Goal: Use online tool/utility: Utilize a website feature to perform a specific function

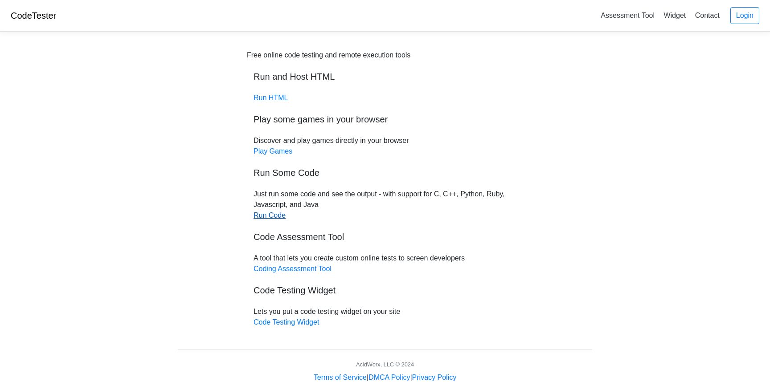
click at [268, 214] on link "Run Code" at bounding box center [269, 216] width 32 height 8
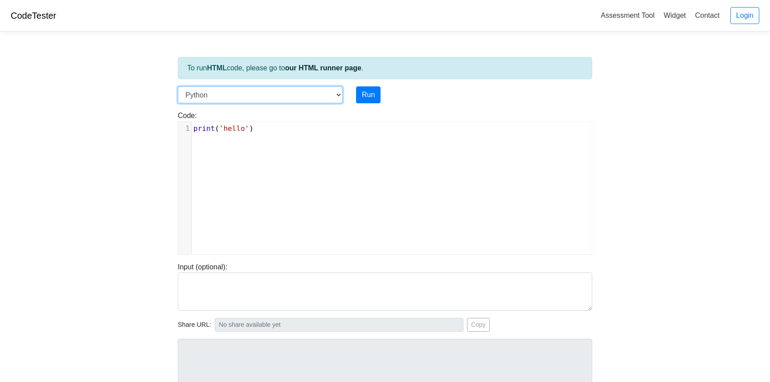
click at [337, 94] on select "C C++ Go Java Javascript Python Ruby" at bounding box center [260, 94] width 165 height 17
select select "c"
click at [178, 86] on select "C C++ Go Java Javascript Python Ruby" at bounding box center [260, 94] width 165 height 17
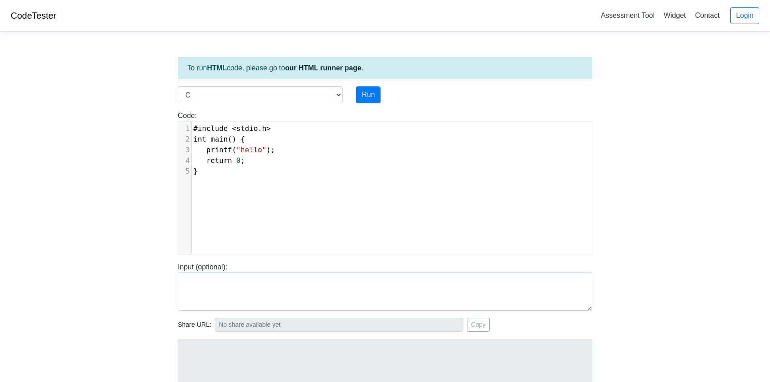
click at [231, 175] on pre "}" at bounding box center [392, 171] width 400 height 11
type textarea "}"
click at [231, 175] on pre "}" at bounding box center [392, 171] width 400 height 11
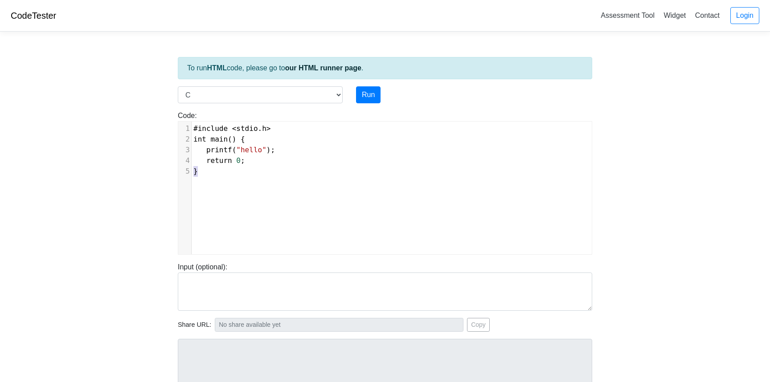
click at [231, 175] on pre "}" at bounding box center [392, 171] width 400 height 11
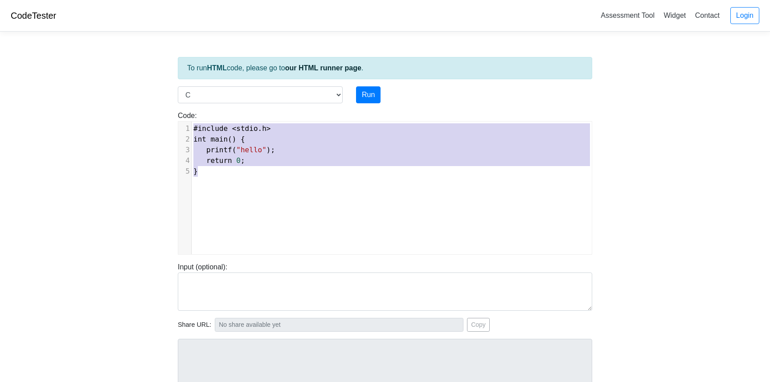
drag, startPoint x: 231, startPoint y: 175, endPoint x: 176, endPoint y: 127, distance: 72.7
click at [176, 127] on div "Code: #include <stdio.h> int main() { printf("hello"); return 0; } #include <st…" at bounding box center [385, 182] width 428 height 144
type textarea "​#include <stdio.h> int main() { printf("hello"); return 0; }"
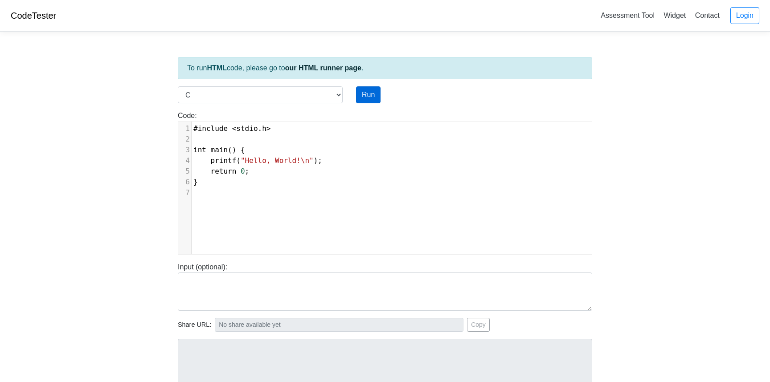
click at [367, 94] on button "Run" at bounding box center [368, 94] width 25 height 17
type input "https://codetester.io/runner?s=NZz8d9o6zn"
type textarea "Stdout: Hello, World!"
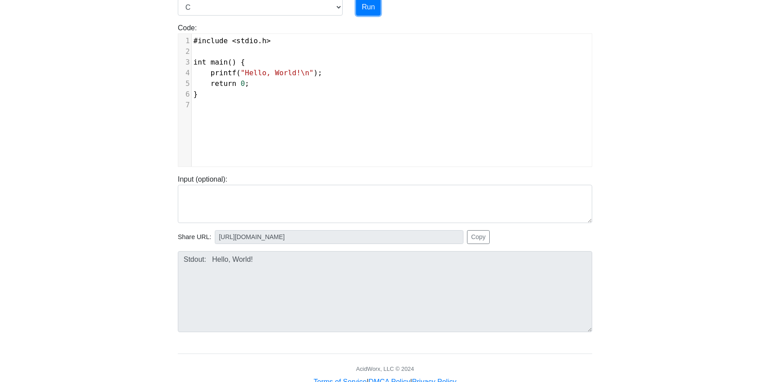
scroll to position [0, 0]
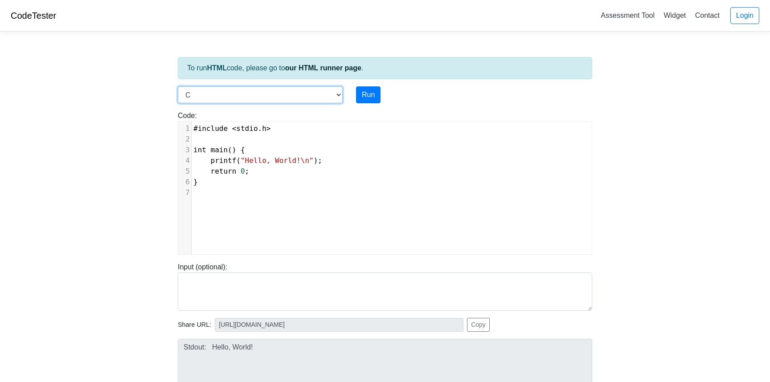
click at [341, 92] on select "C C++ Go Java Javascript Python Ruby" at bounding box center [260, 94] width 165 height 17
select select "python"
click at [178, 86] on select "C C++ Go Java Javascript Python Ruby" at bounding box center [260, 94] width 165 height 17
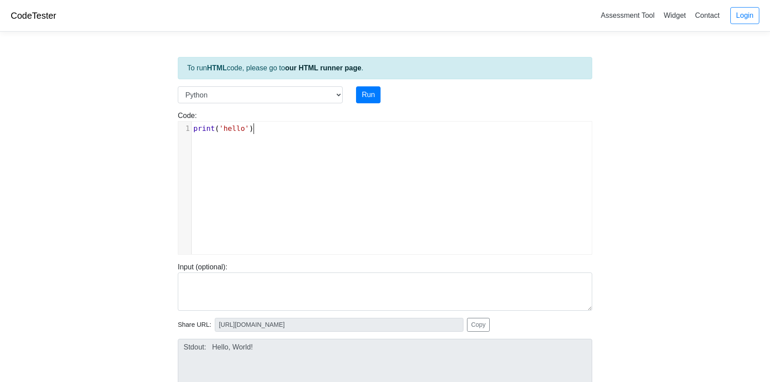
scroll to position [4, 0]
type textarea "print('hello')"
drag, startPoint x: 267, startPoint y: 131, endPoint x: 141, endPoint y: 102, distance: 129.8
click at [141, 102] on body "CodeTester Assessment Tool Widget Contact Login To run HTML code, please go to …" at bounding box center [385, 237] width 770 height 475
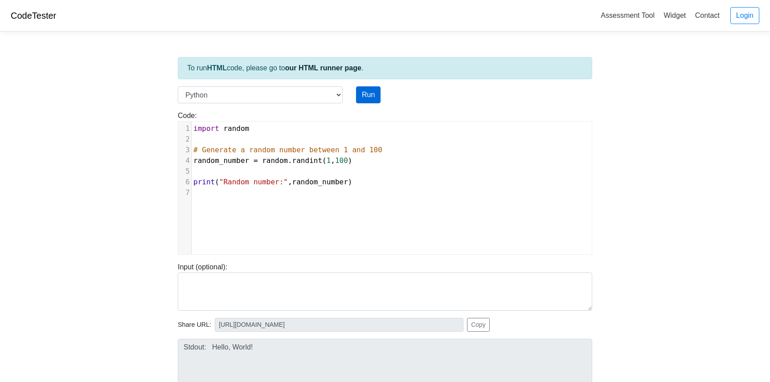
click at [366, 91] on button "Run" at bounding box center [368, 94] width 25 height 17
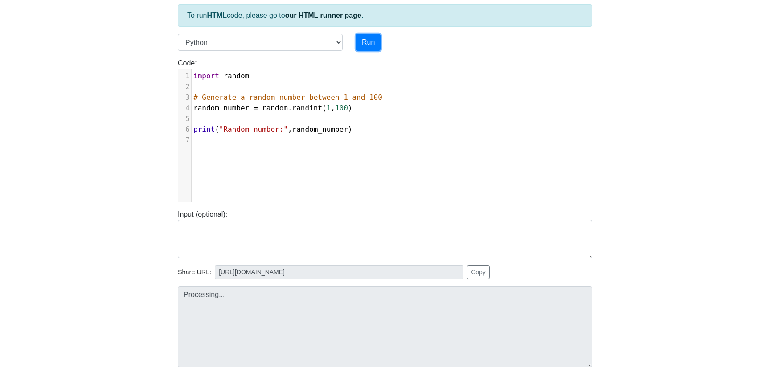
type input "https://codetester.io/runner?s=KxzKyM72l1"
type textarea "Stdout: Random number: 93"
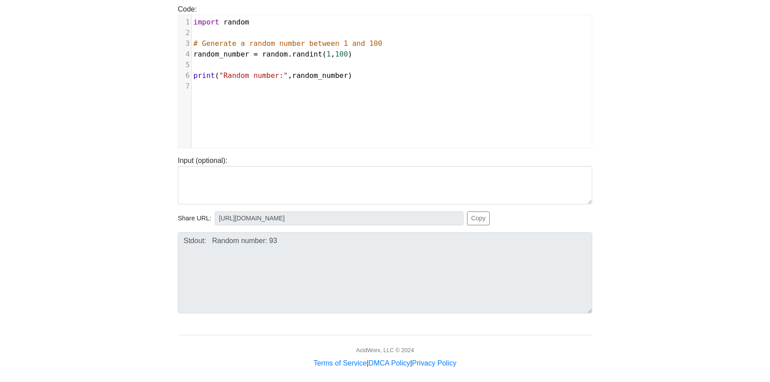
scroll to position [110, 0]
